Goal: Information Seeking & Learning: Learn about a topic

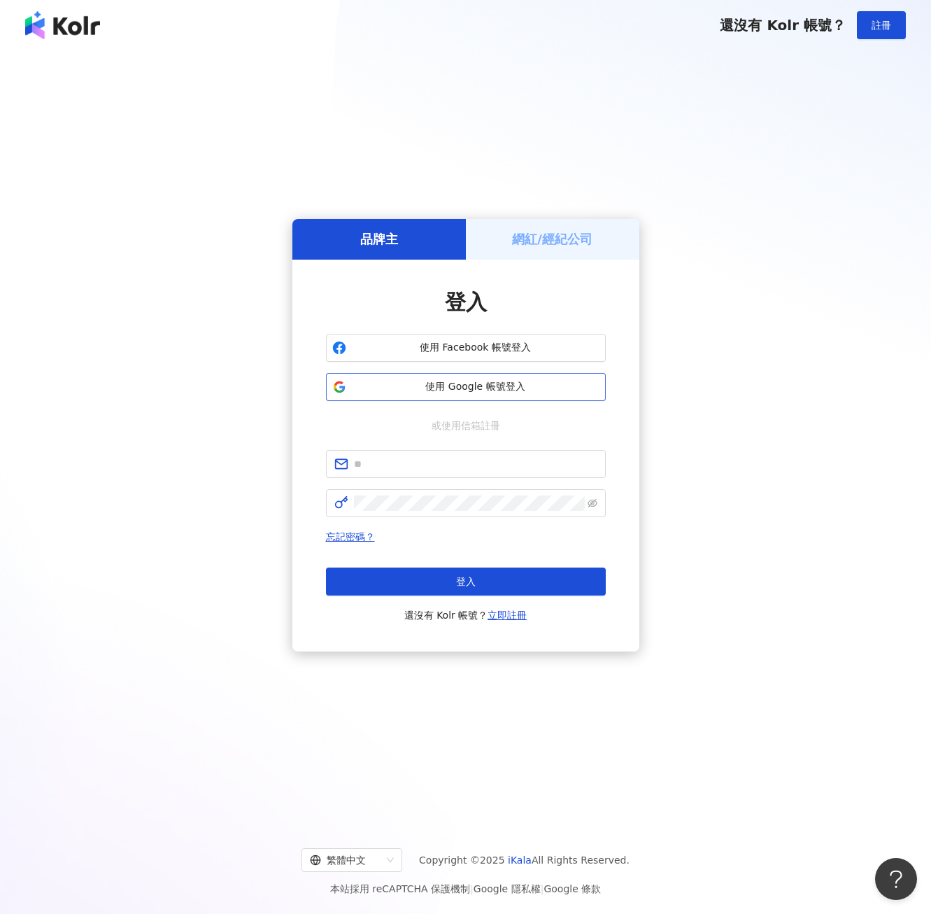
click at [447, 386] on span "使用 Google 帳號登入" at bounding box center [476, 387] width 248 height 14
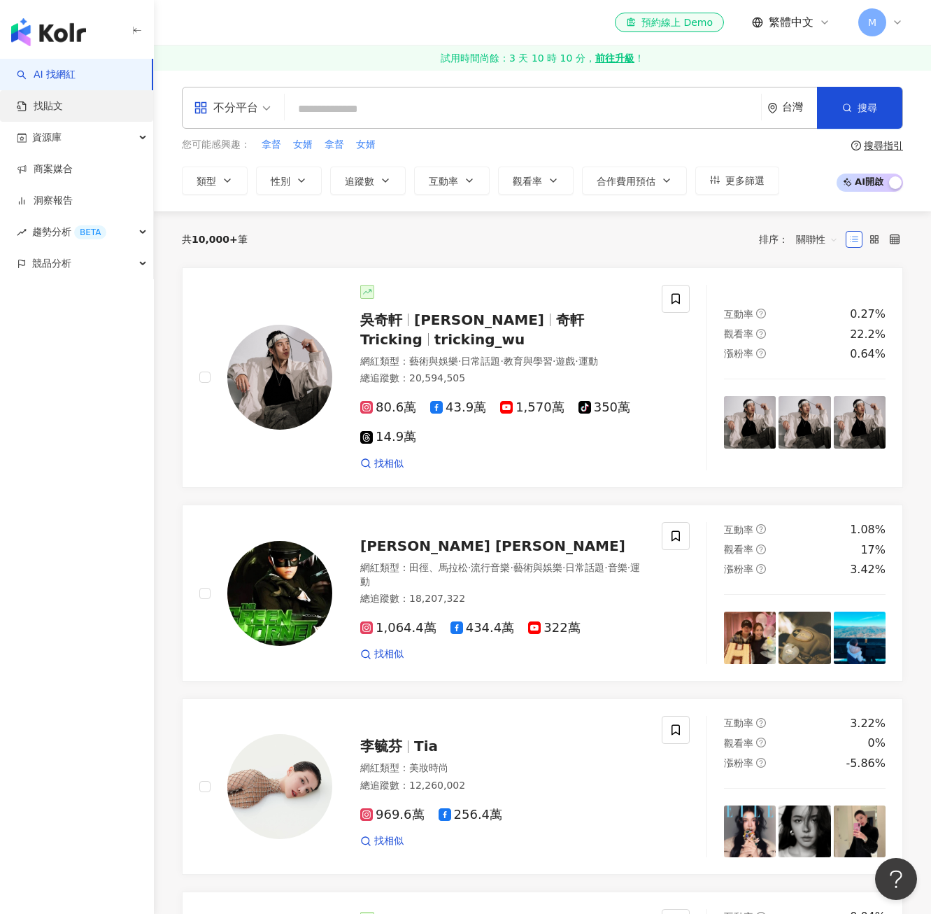
click at [63, 113] on link "找貼文" at bounding box center [40, 106] width 46 height 14
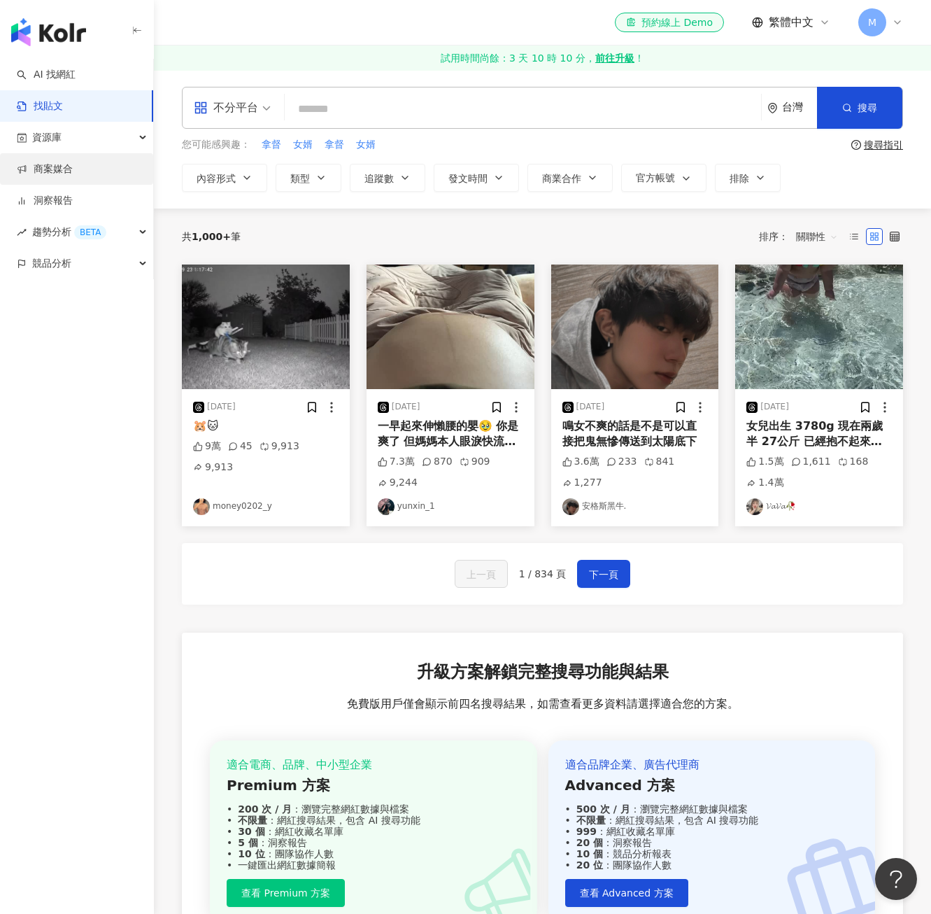
click at [60, 168] on link "商案媒合" at bounding box center [45, 169] width 56 height 14
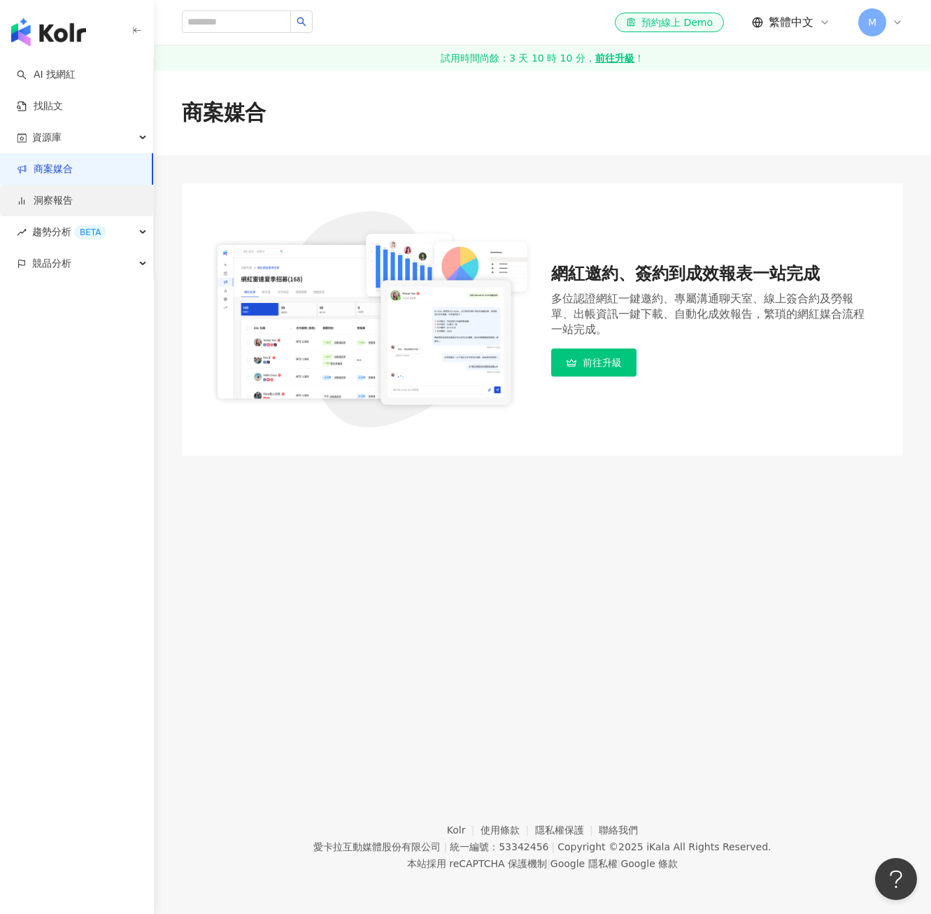
click at [67, 194] on link "洞察報告" at bounding box center [45, 201] width 56 height 14
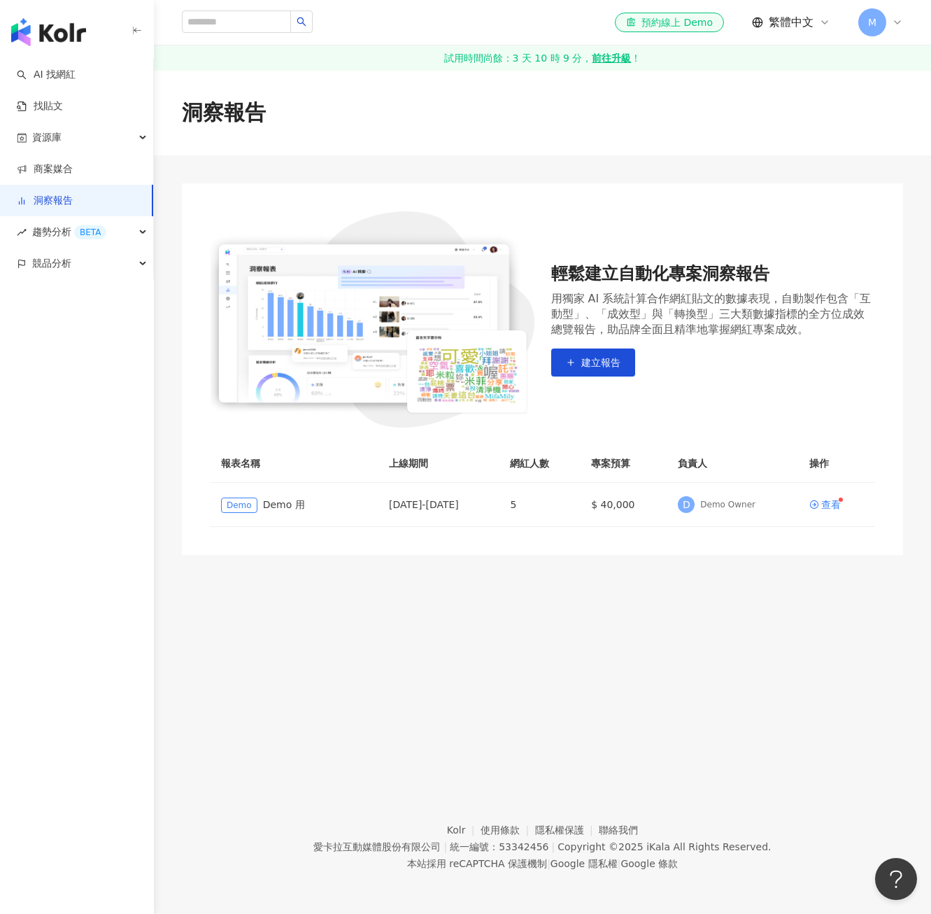
click at [374, 610] on div "洞察報告 輕鬆建立自動化專案洞察報告 用獨家 AI 系統計算合作網紅貼文的數據表現，自動製作包含「互動型」、「成效型」與「轉換型」三大類數據指標的全方位成效總…" at bounding box center [542, 414] width 777 height 689
click at [312, 838] on footer "Kolr 使用條款 隱私權保護 聯絡我們 愛卡拉互動媒體股份有限公司 | 統一編號：53342456 | Copyright © 2025 iKala All…" at bounding box center [542, 836] width 777 height 155
